Goal: Transaction & Acquisition: Purchase product/service

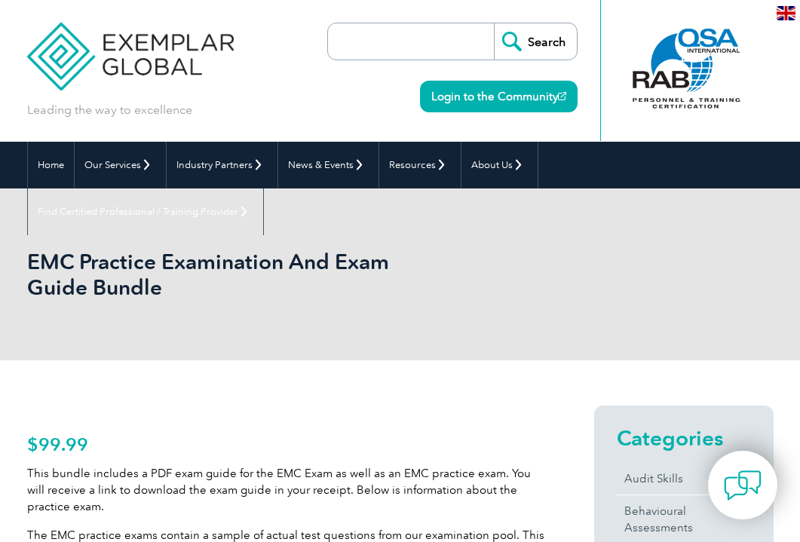
scroll to position [77, 0]
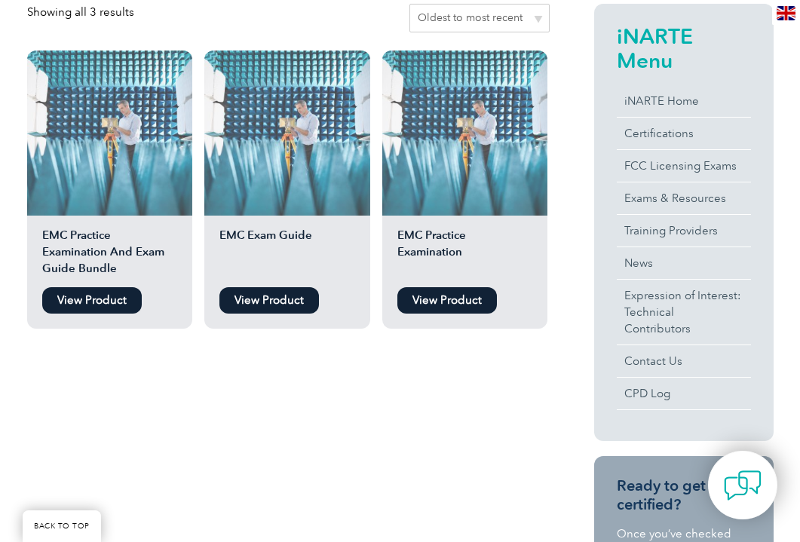
scroll to position [377, 0]
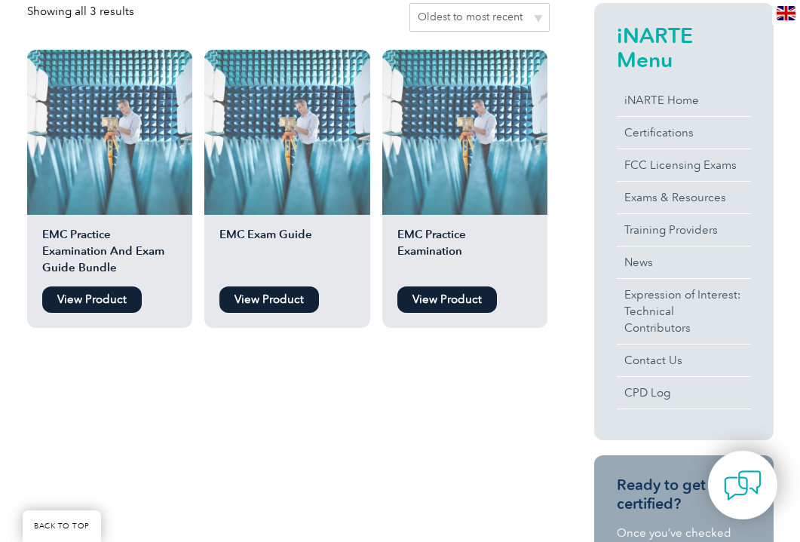
click at [118, 165] on img at bounding box center [109, 132] width 165 height 165
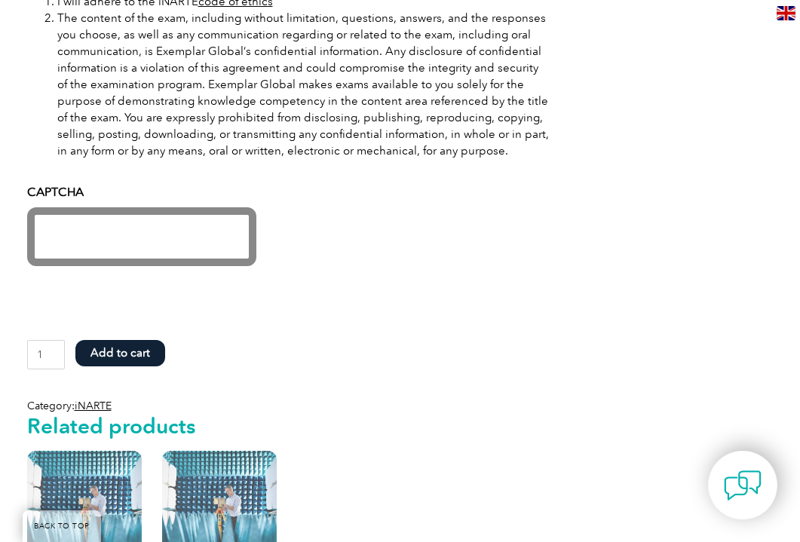
scroll to position [1130, 0]
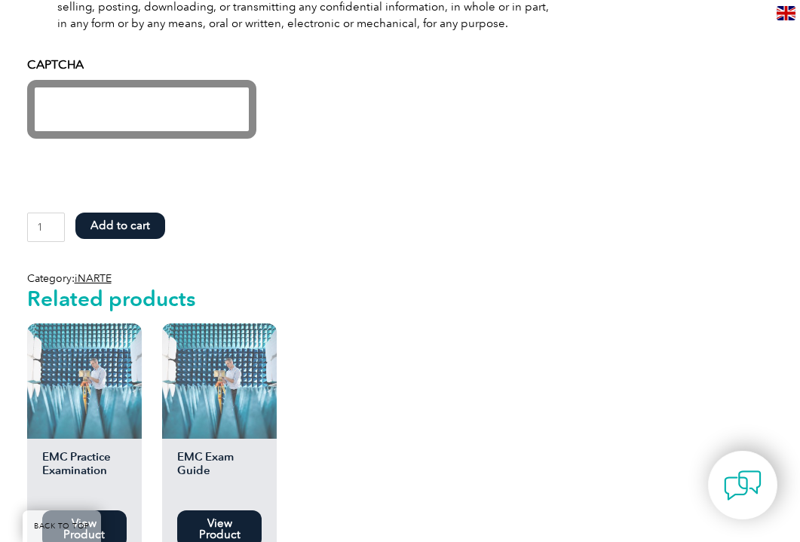
click at [508, 100] on div at bounding box center [288, 109] width 523 height 59
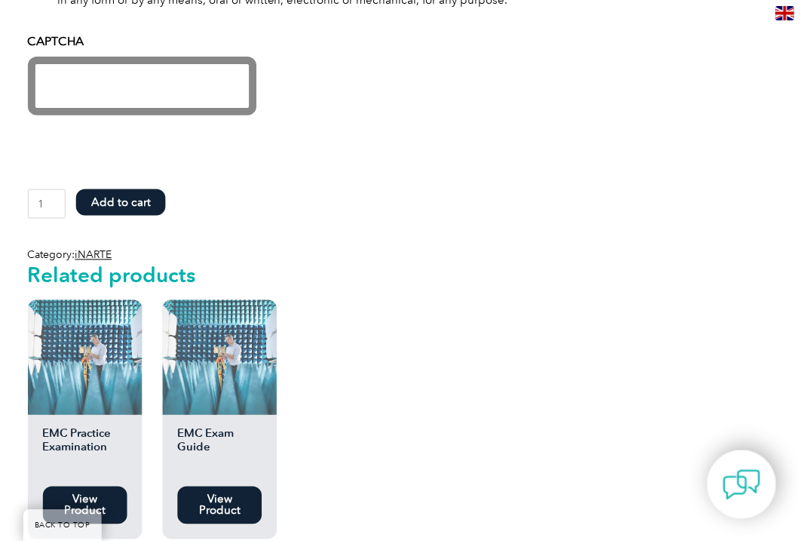
scroll to position [1281, 0]
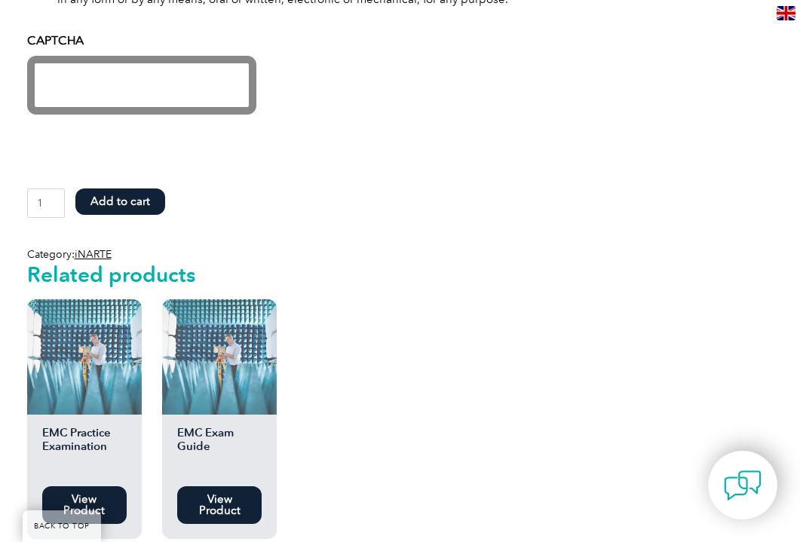
click at [479, 130] on div at bounding box center [288, 131] width 523 height 24
